Goal: Navigation & Orientation: Find specific page/section

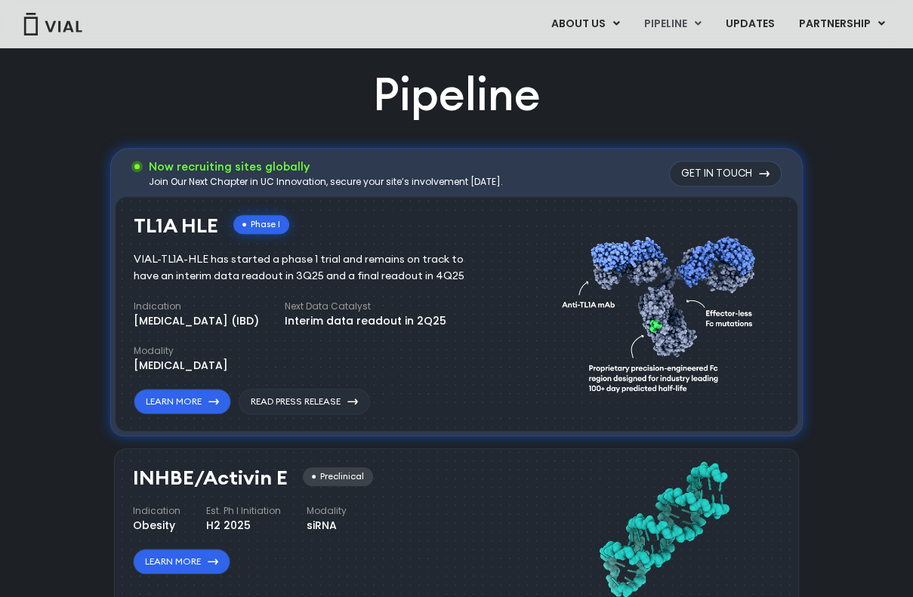
scroll to position [619, 0]
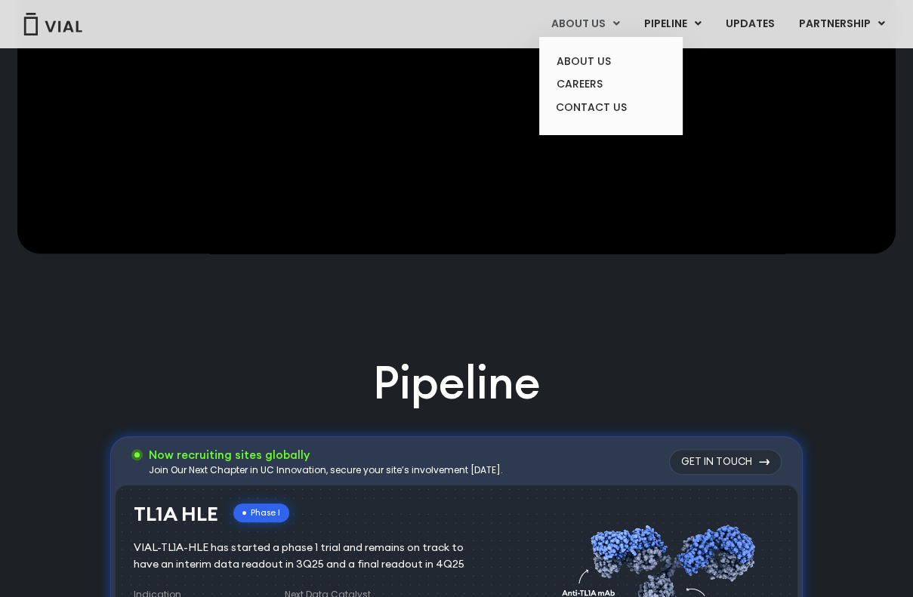
click at [618, 26] on icon at bounding box center [616, 23] width 7 height 11
click at [603, 66] on link "ABOUT US" at bounding box center [611, 61] width 132 height 23
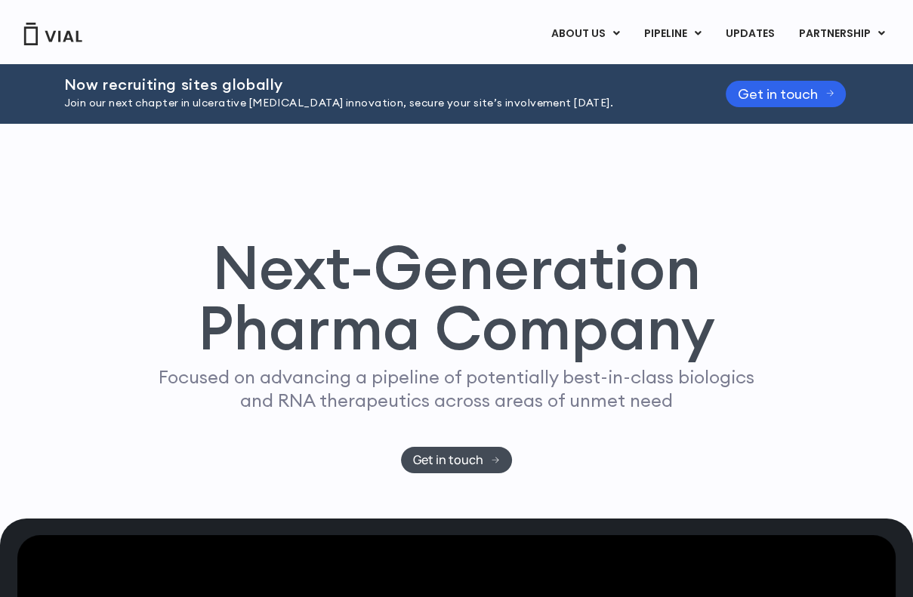
click at [214, 26] on div "ABOUT US ABOUT US CAREERS CONTACT US PIPELINE TL1A HLE PHASE 2 INHBE/ACTIVIN E …" at bounding box center [456, 34] width 883 height 26
click at [352, 154] on div "Next-Generation Pharma Company Focused on advancing a pipeline of potentially b…" at bounding box center [457, 321] width 868 height 395
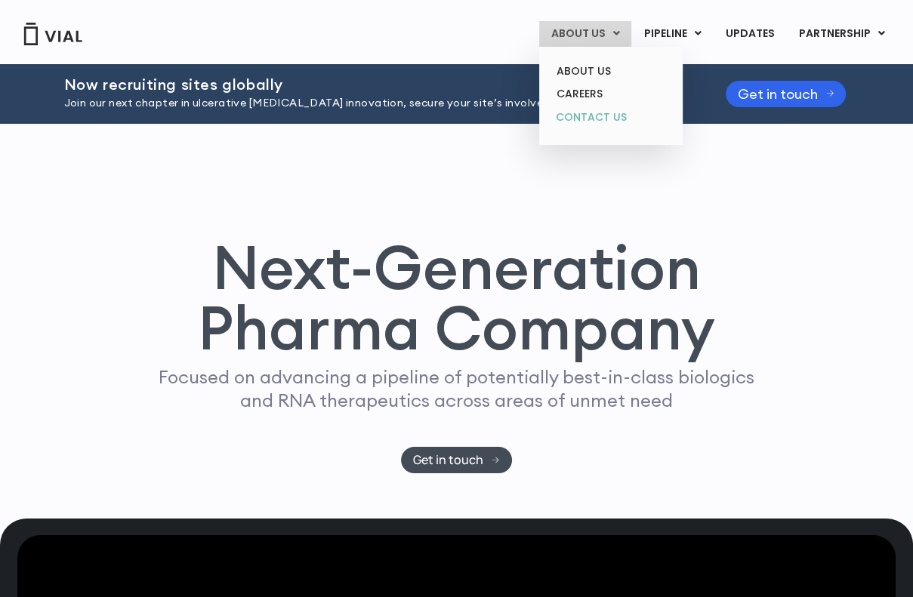
click at [580, 117] on link "CONTACT US" at bounding box center [611, 118] width 132 height 24
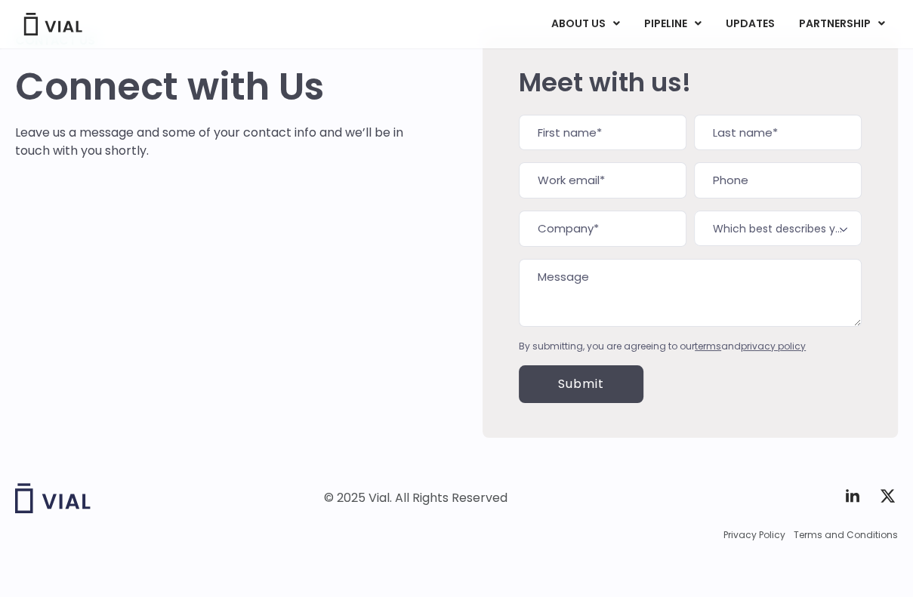
scroll to position [91, 0]
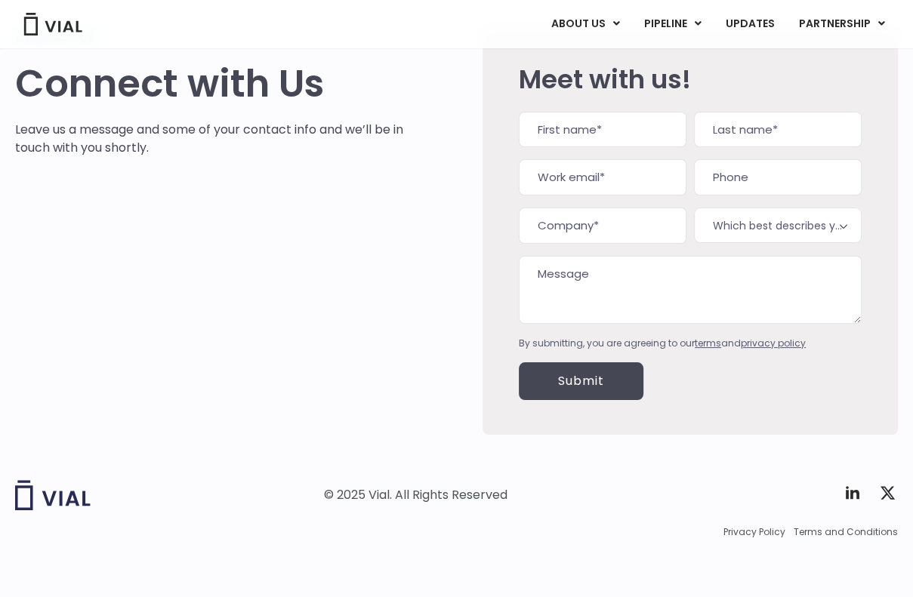
click at [256, 462] on footer "© 2025 Vial. All Rights Reserved Twitter X Logo Privacy Policy Terms and Condit…" at bounding box center [456, 526] width 913 height 147
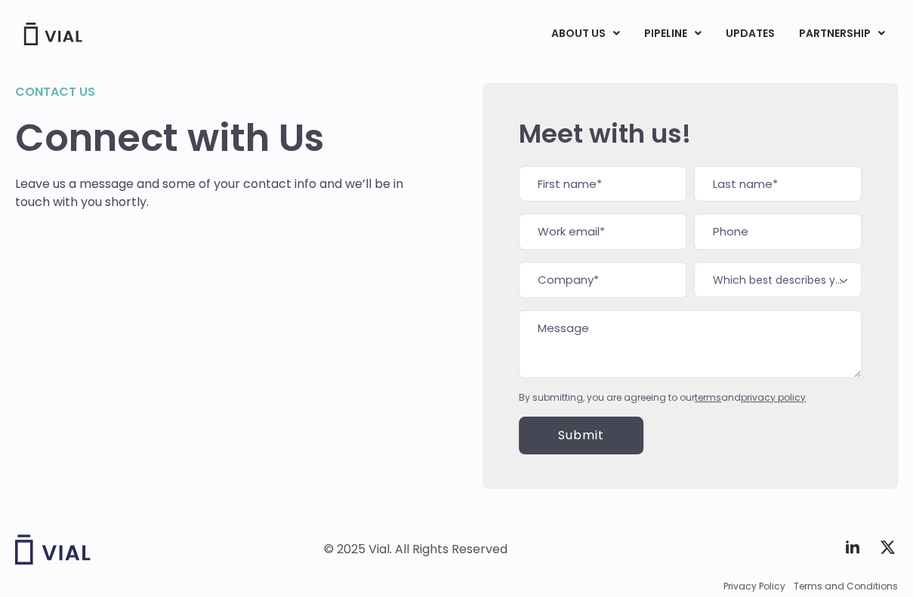
scroll to position [0, 0]
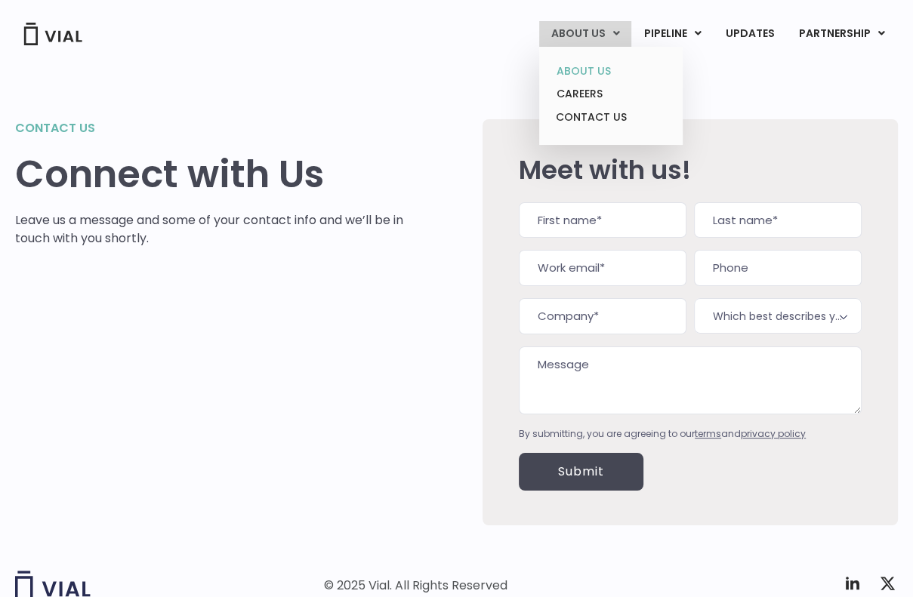
click at [598, 69] on link "ABOUT US" at bounding box center [611, 71] width 132 height 23
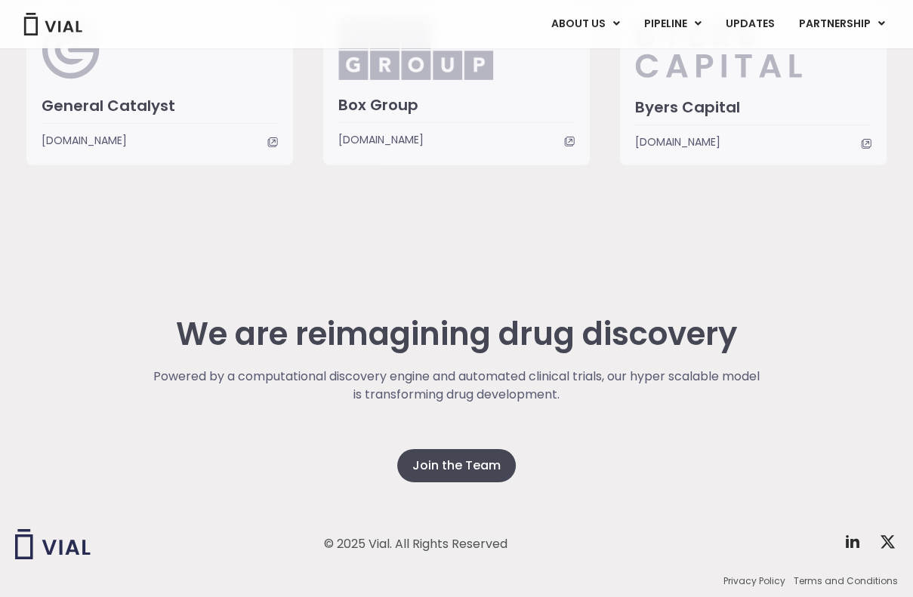
scroll to position [3773, 0]
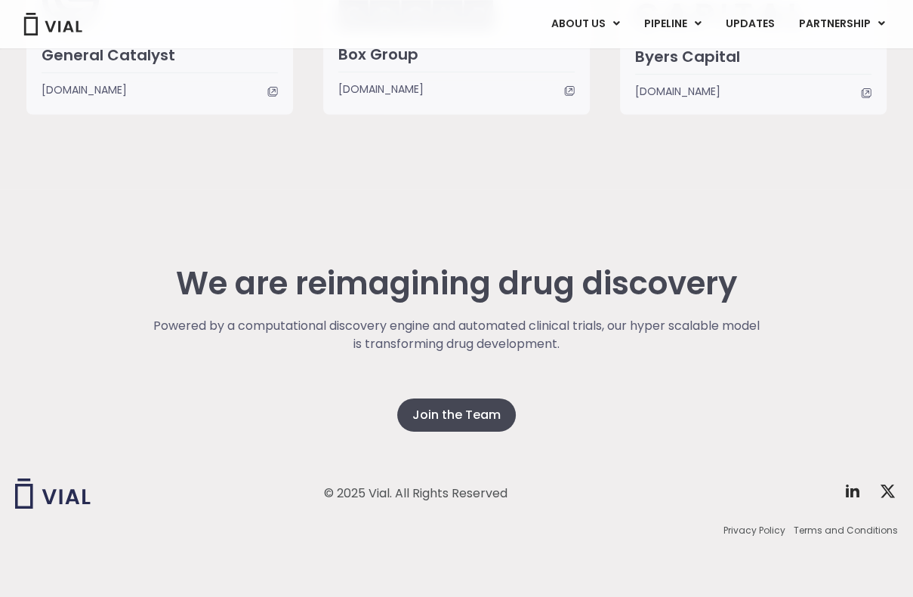
click at [453, 424] on div "© 2025 Vial. All Rights Reserved Twitter X Logo Privacy Policy Terms and Condit…" at bounding box center [456, 509] width 883 height 177
click at [462, 410] on span "Join the Team" at bounding box center [456, 415] width 88 height 18
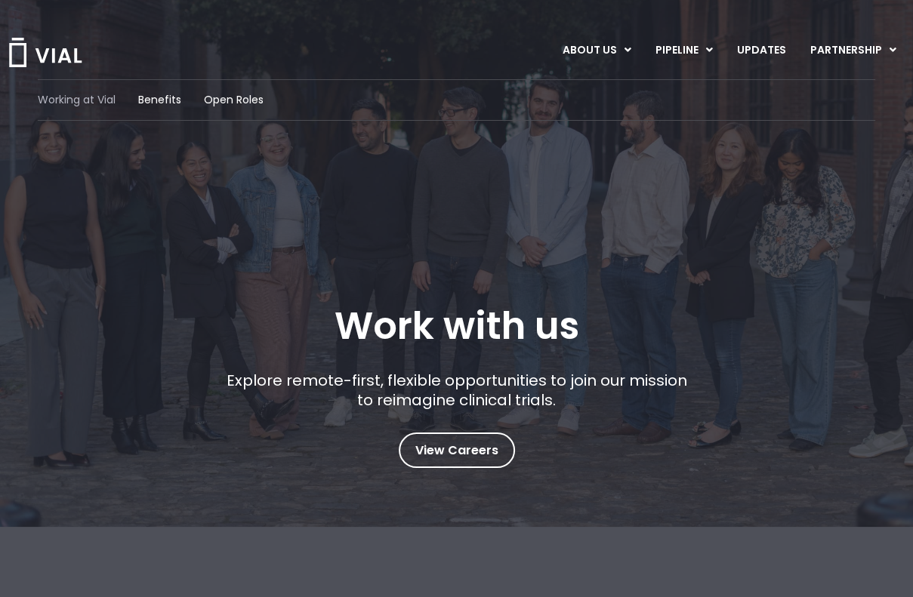
click at [76, 96] on span "Working at Vial" at bounding box center [77, 100] width 78 height 16
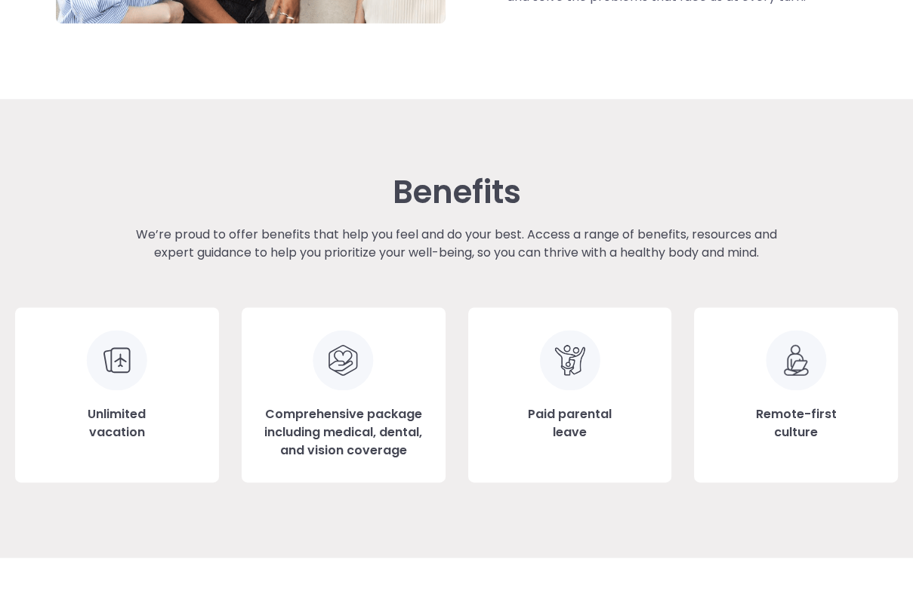
scroll to position [1224, 0]
